Goal: Navigation & Orientation: Find specific page/section

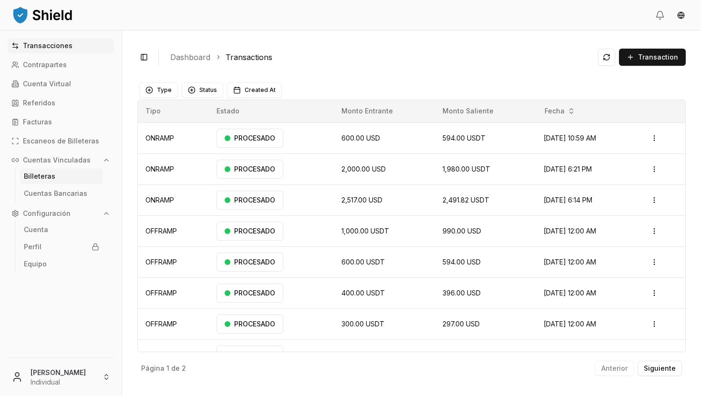
click at [64, 180] on link "Billeteras" at bounding box center [61, 176] width 83 height 15
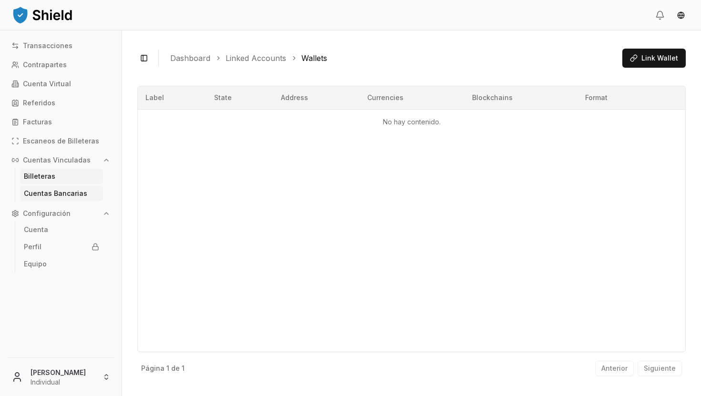
click at [74, 190] on p "Cuentas Bancarias" at bounding box center [55, 193] width 63 height 7
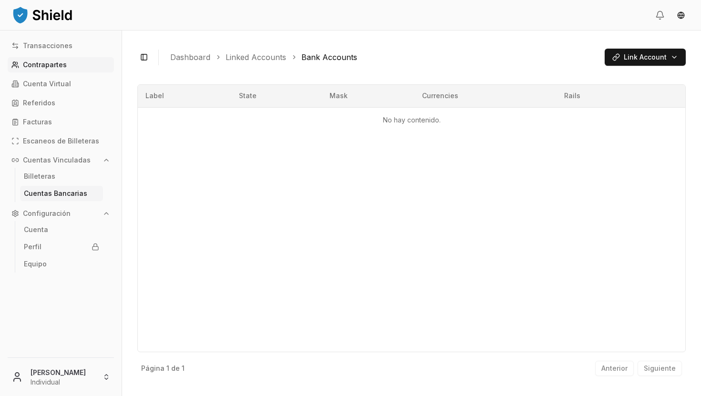
click at [69, 66] on link "Contrapartes" at bounding box center [61, 64] width 106 height 15
click at [78, 48] on link "Transacciones" at bounding box center [61, 45] width 106 height 15
